Goal: Find specific page/section: Find specific page/section

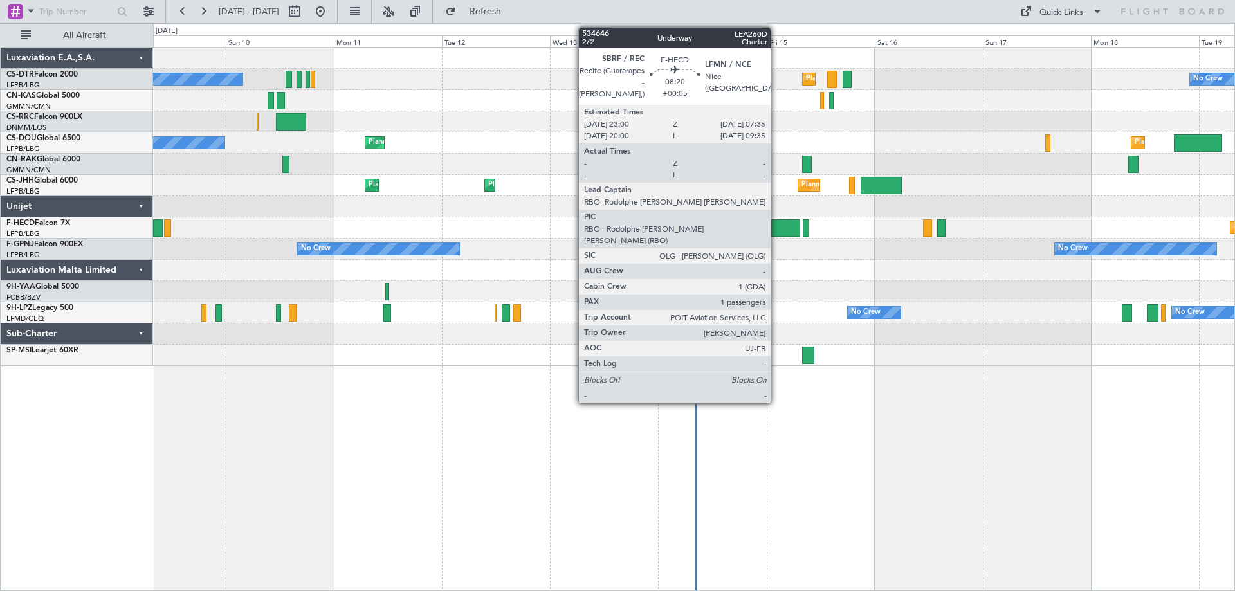
click at [776, 230] on div at bounding box center [781, 227] width 39 height 17
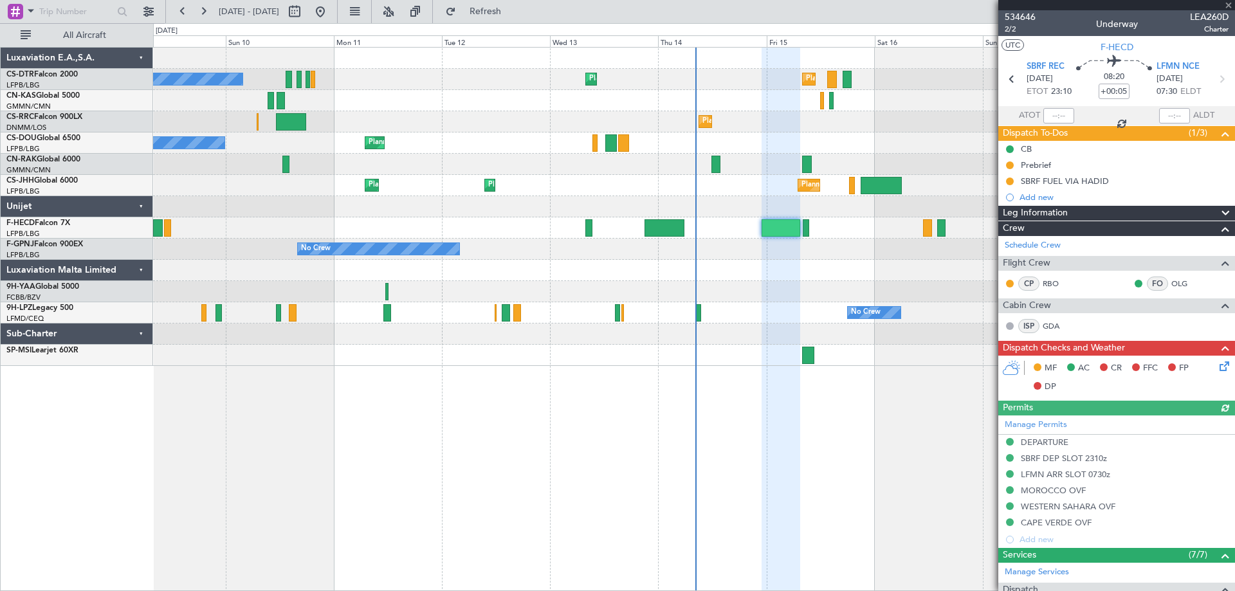
click at [1227, 3] on div at bounding box center [1116, 5] width 237 height 10
click at [1230, 3] on span at bounding box center [1228, 6] width 13 height 12
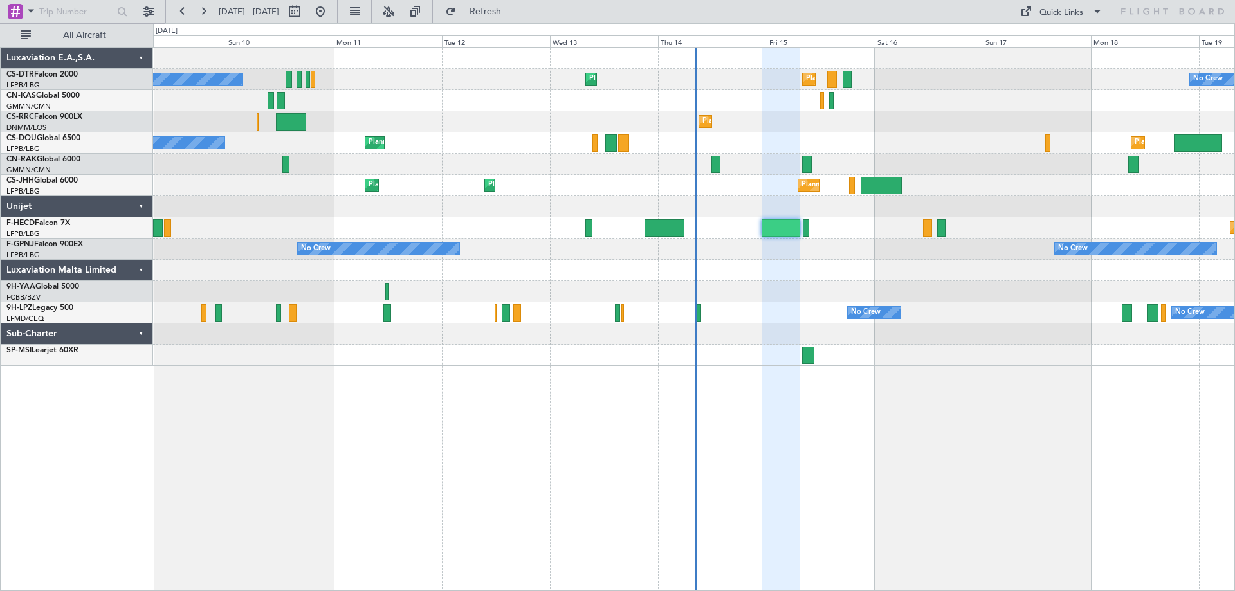
type input "0"
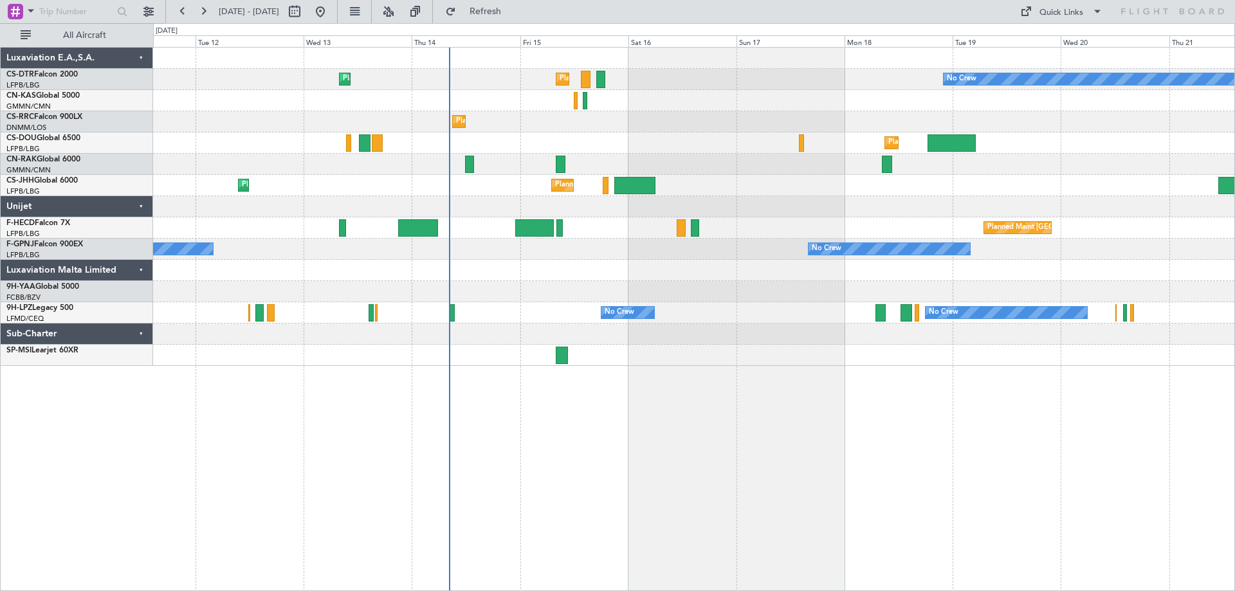
click at [596, 277] on div at bounding box center [693, 270] width 1081 height 21
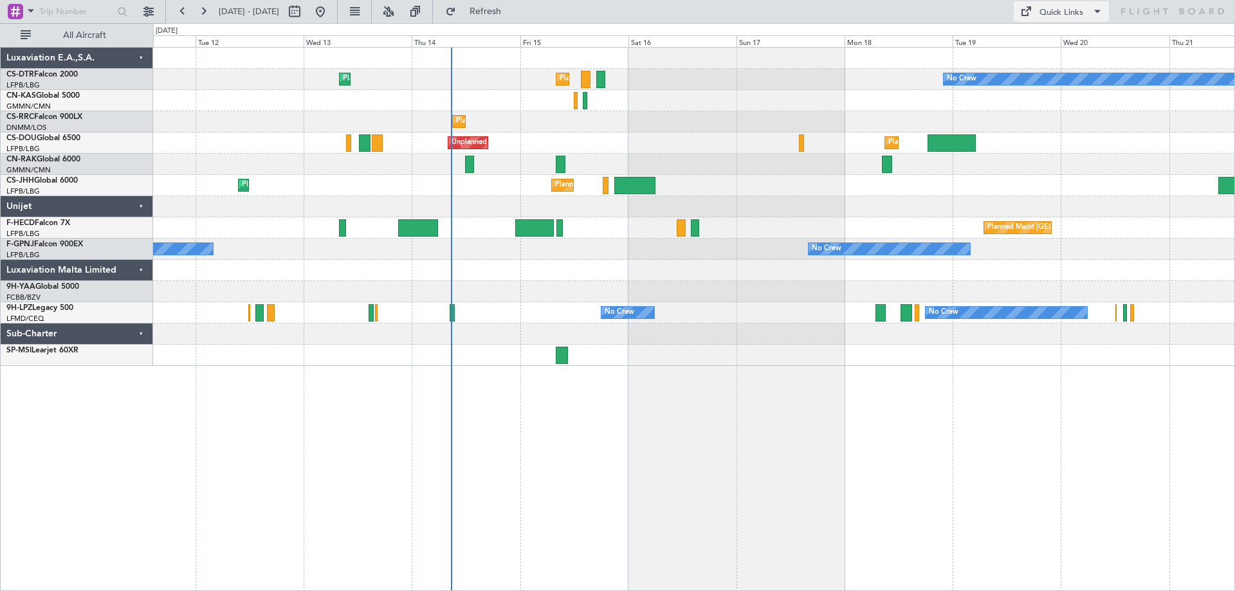
click at [1098, 7] on span at bounding box center [1097, 11] width 15 height 15
click at [1048, 42] on button "Trip Builder" at bounding box center [1062, 42] width 96 height 31
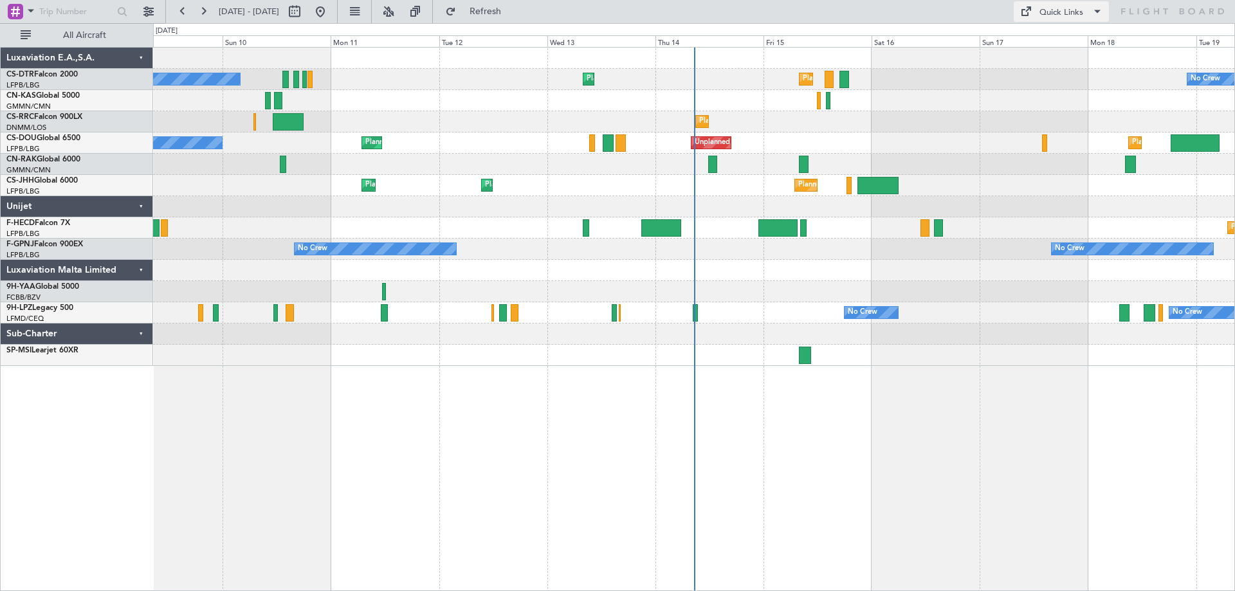
click at [1101, 12] on span at bounding box center [1097, 11] width 15 height 15
click at [1041, 42] on button "Trip Builder" at bounding box center [1062, 42] width 96 height 31
click at [1092, 14] on span at bounding box center [1097, 11] width 15 height 15
click at [1039, 46] on button "Trip Builder" at bounding box center [1062, 42] width 96 height 31
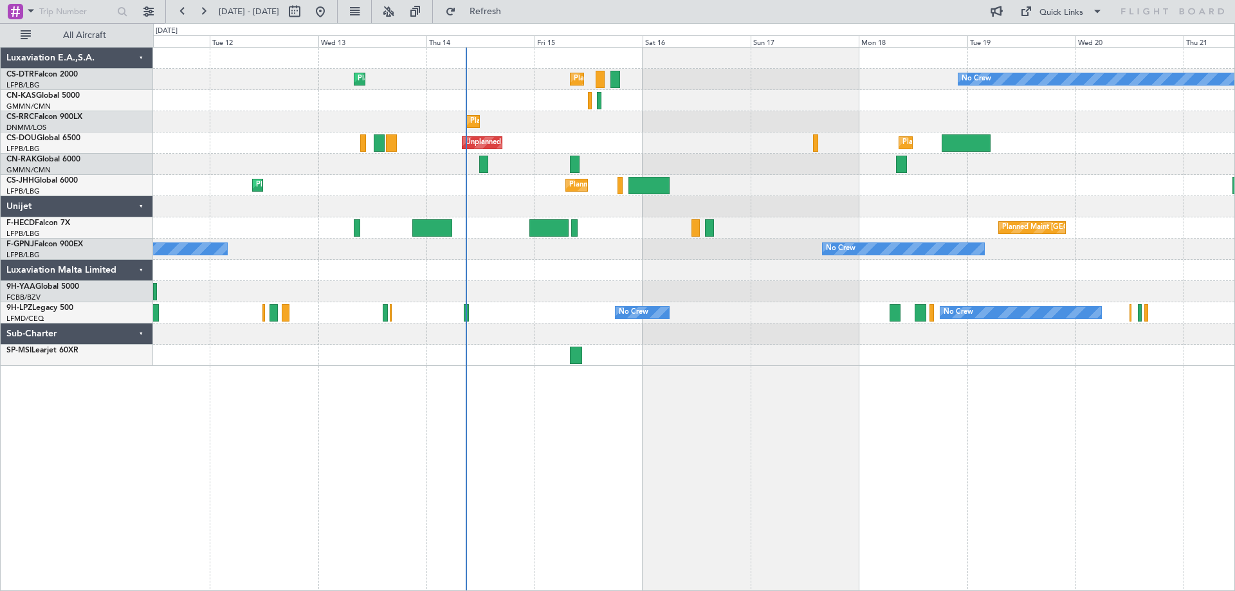
click at [624, 342] on div "No Crew Planned Maint Paris (Le Bourget) Planned Maint Sofia No Crew Planned Ma…" at bounding box center [693, 207] width 1081 height 318
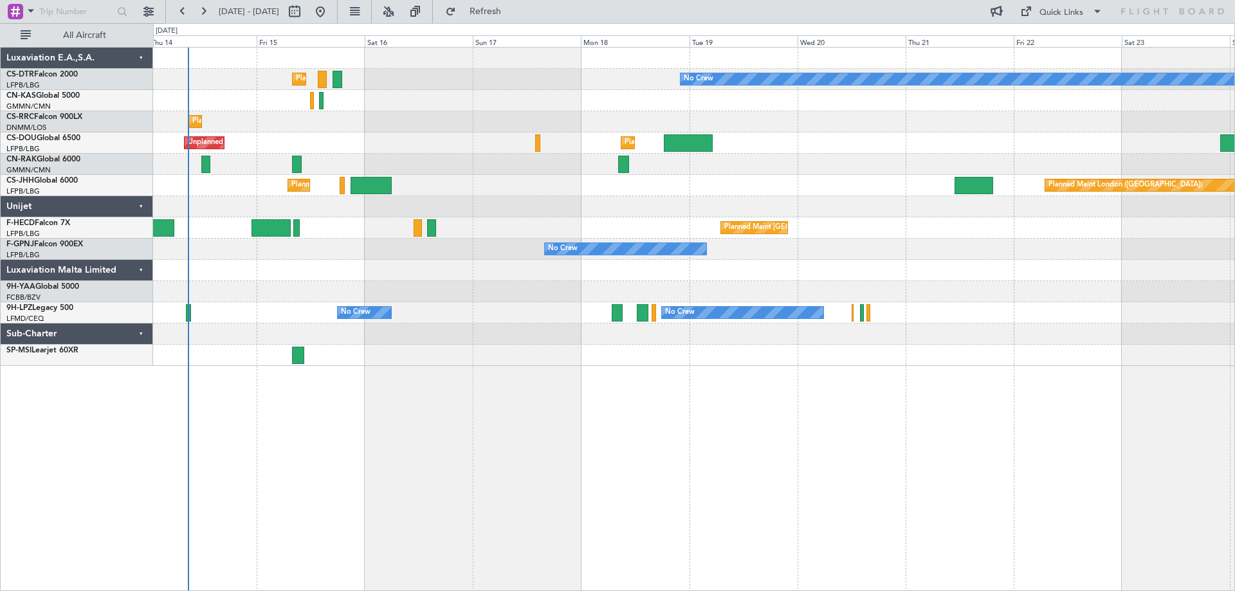
click at [608, 354] on div "No Crew Planned Maint Paris (Le Bourget) Planned Maint Sofia Planned Maint Lago…" at bounding box center [693, 207] width 1081 height 318
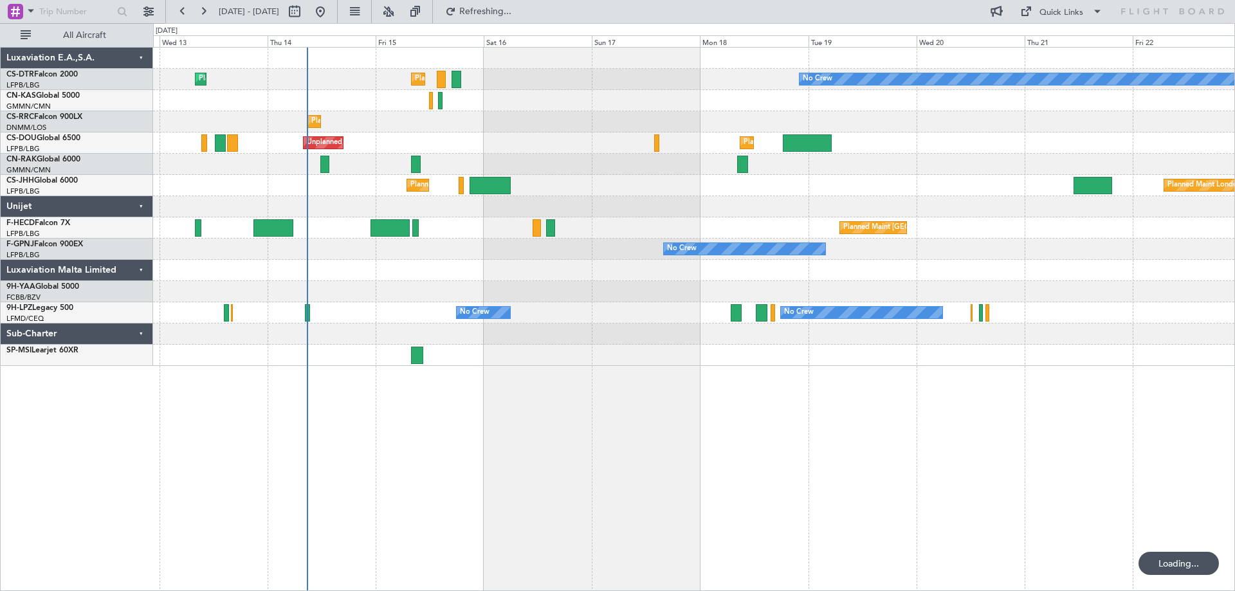
click at [646, 396] on div "No Crew Planned Maint Paris (Le Bourget) Planned Maint Sofia Planned Maint Lago…" at bounding box center [694, 319] width 1082 height 544
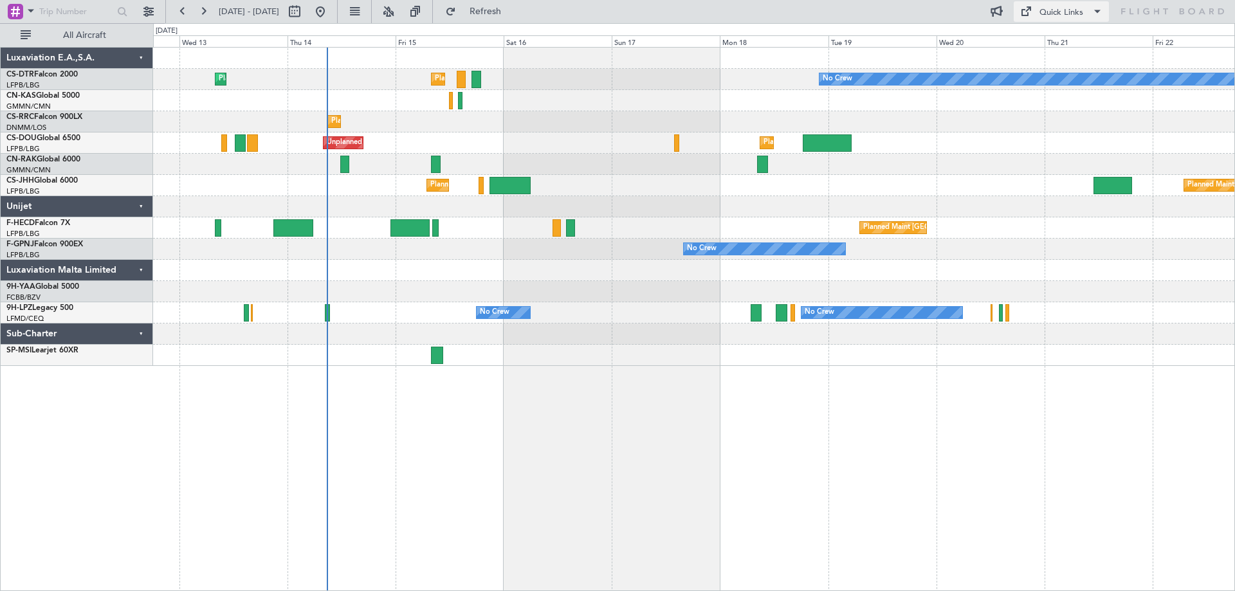
click at [1098, 12] on span at bounding box center [1097, 11] width 15 height 15
click at [1042, 44] on button "Trip Builder" at bounding box center [1062, 42] width 96 height 31
